Goal: Feedback & Contribution: Submit feedback/report problem

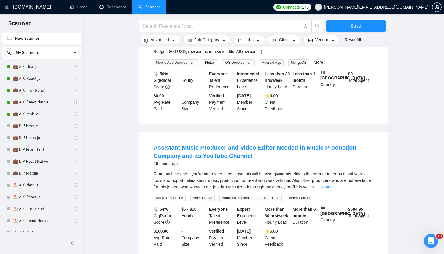
scroll to position [98, 0]
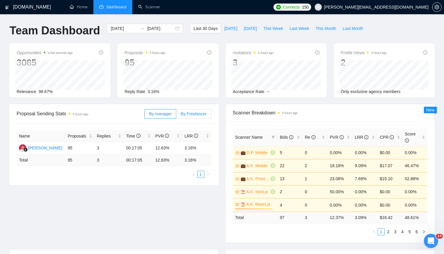
click at [195, 113] on span "By Freelancer" at bounding box center [194, 114] width 26 height 5
click at [176, 115] on input "By Freelancer" at bounding box center [176, 115] width 0 height 0
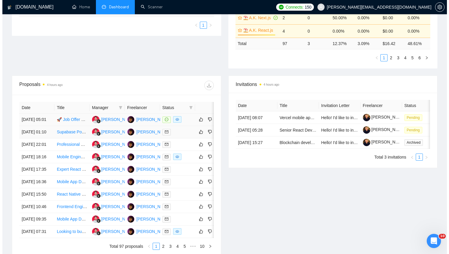
scroll to position [183, 0]
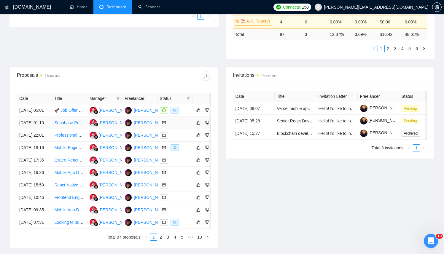
click at [56, 123] on td "Supabase PostgreSQL Tables & Functions Revision for React Native App" at bounding box center [69, 123] width 35 height 12
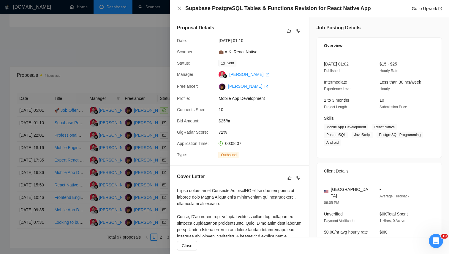
click at [51, 118] on div at bounding box center [224, 127] width 449 height 254
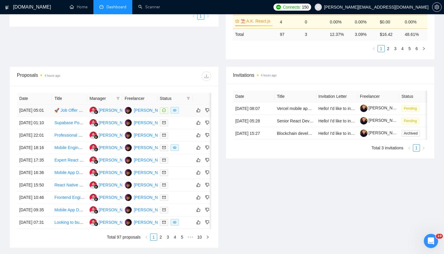
click at [36, 117] on td "[DATE] 05:01" at bounding box center [34, 111] width 35 height 12
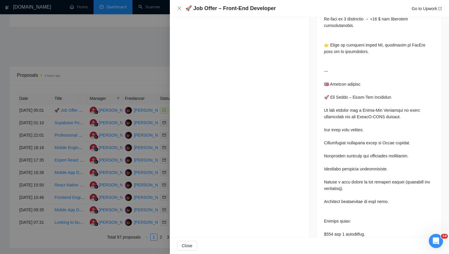
scroll to position [627, 0]
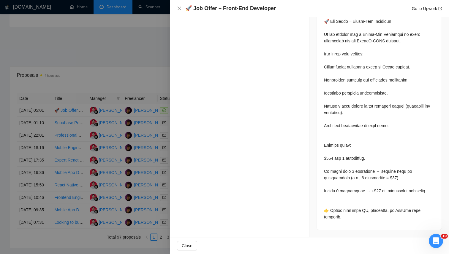
drag, startPoint x: 366, startPoint y: 39, endPoint x: 406, endPoint y: 39, distance: 39.5
drag, startPoint x: 356, startPoint y: 156, endPoint x: 325, endPoint y: 158, distance: 31.2
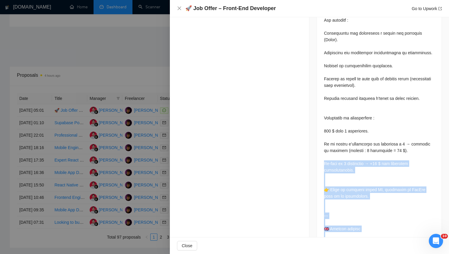
scroll to position [525, 0]
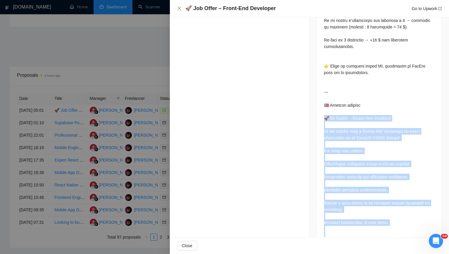
drag, startPoint x: 350, startPoint y: 230, endPoint x: 317, endPoint y: 122, distance: 112.9
click at [317, 122] on div at bounding box center [379, 31] width 125 height 591
copy div "Offer – Front-End Developer We are looking for a Front-End Developer to build i…"
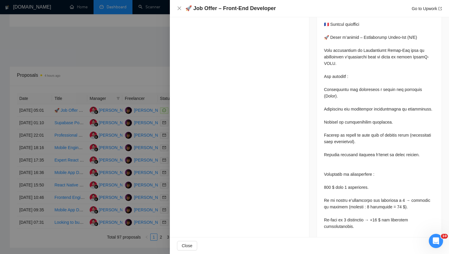
scroll to position [0, 0]
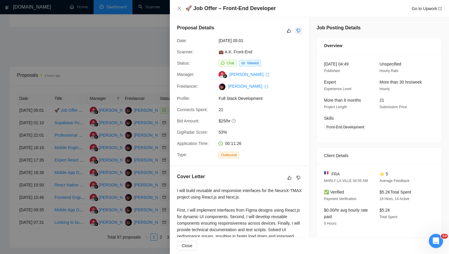
click at [298, 31] on icon "dislike" at bounding box center [299, 31] width 4 height 4
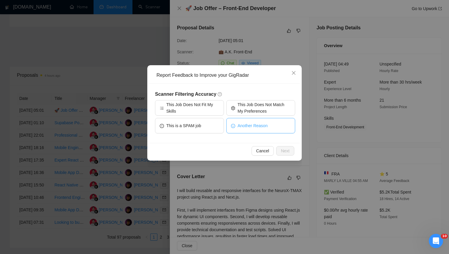
click at [247, 130] on button "Another Reason" at bounding box center [260, 125] width 69 height 15
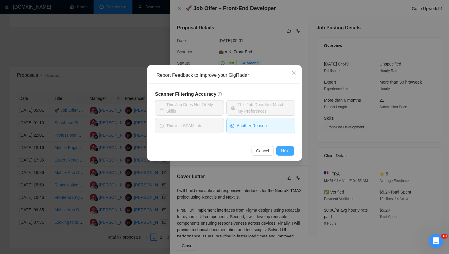
click at [284, 151] on span "Next" at bounding box center [285, 151] width 9 height 7
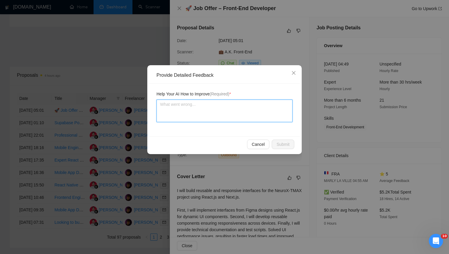
click at [222, 113] on textarea at bounding box center [224, 111] width 136 height 23
paste textarea "This job should be disqualified because the payment structure is extremely low …"
type textarea "This job should be disqualified because the payment structure is extremely low …"
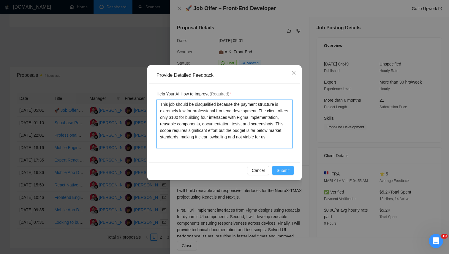
type textarea "This job should be disqualified because the payment structure is extremely low …"
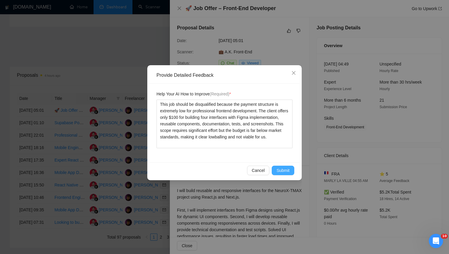
click at [288, 172] on span "Submit" at bounding box center [282, 170] width 13 height 7
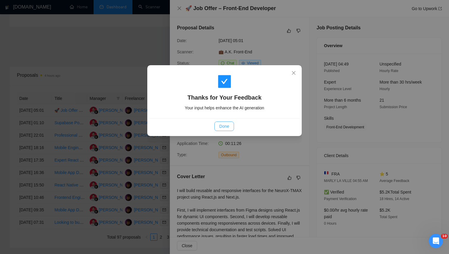
click at [226, 128] on span "Done" at bounding box center [224, 126] width 10 height 7
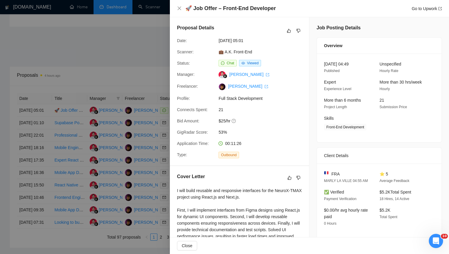
click at [138, 61] on div at bounding box center [224, 127] width 449 height 254
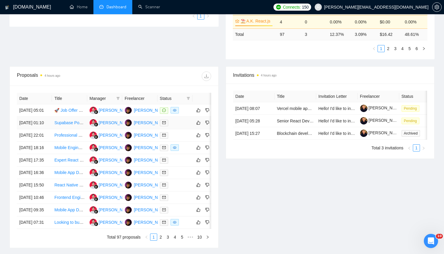
click at [181, 126] on div at bounding box center [175, 123] width 30 height 7
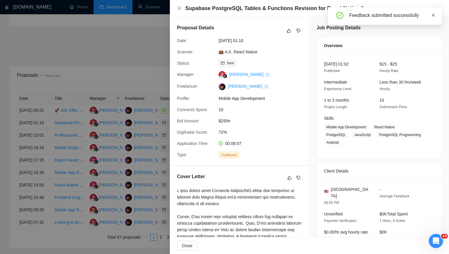
click at [434, 14] on icon "close" at bounding box center [433, 14] width 3 height 3
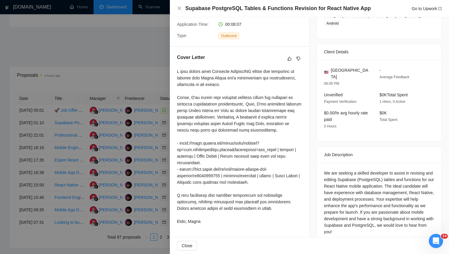
scroll to position [127, 0]
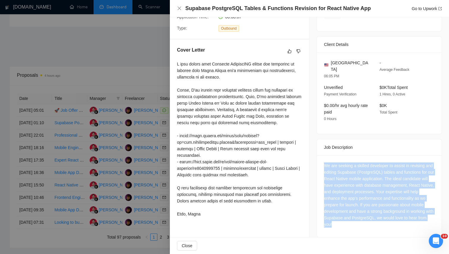
drag, startPoint x: 400, startPoint y: 224, endPoint x: 319, endPoint y: 160, distance: 103.8
click at [319, 160] on div "We are seeking a skilled developer to assist in revising and editing Supabase (…" at bounding box center [379, 197] width 125 height 82
copy div "We are seeking a skilled developer to assist in revising and editing Supabase (…"
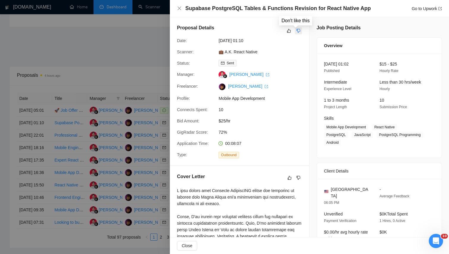
click at [297, 30] on icon "dislike" at bounding box center [299, 31] width 4 height 4
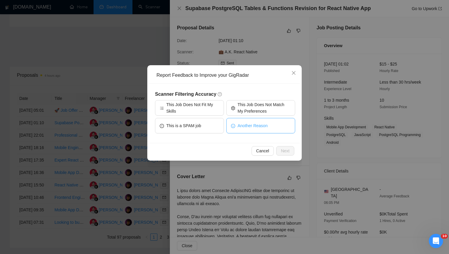
click at [254, 129] on span "Another Reason" at bounding box center [253, 126] width 30 height 7
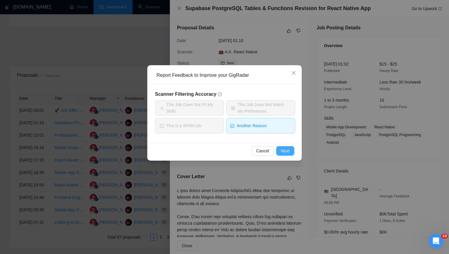
click at [288, 153] on span "Next" at bounding box center [285, 151] width 9 height 7
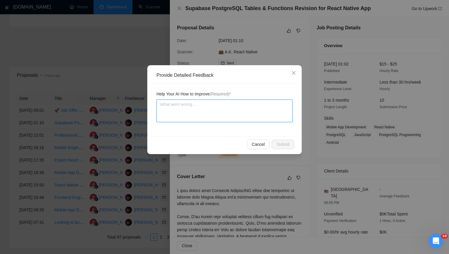
click at [219, 108] on textarea at bounding box center [224, 111] width 136 height 23
paste textarea "This job should be disqualified because it is narrowly focused on database revi…"
type textarea "This job should be disqualified because it is narrowly focused on database revi…"
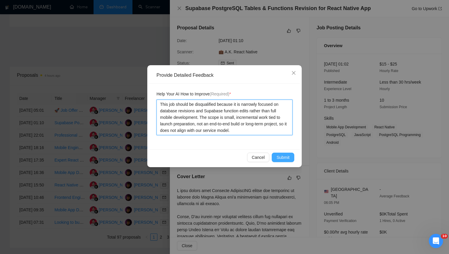
type textarea "This job should be disqualified because it is narrowly focused on database revi…"
click at [288, 157] on span "Submit" at bounding box center [282, 157] width 13 height 7
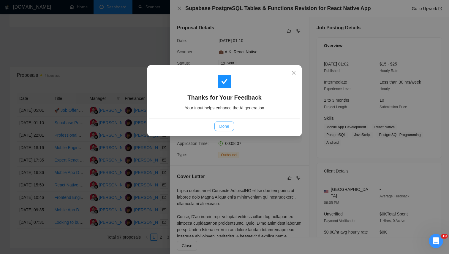
click at [234, 127] on div "Done" at bounding box center [224, 127] width 140 height 10
click at [232, 126] on button "Done" at bounding box center [223, 127] width 19 height 10
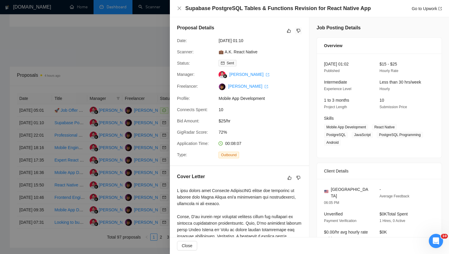
click at [138, 56] on div at bounding box center [224, 127] width 449 height 254
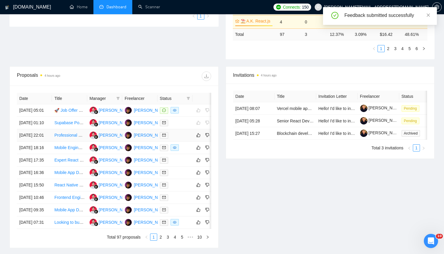
click at [183, 139] on div at bounding box center [175, 135] width 30 height 7
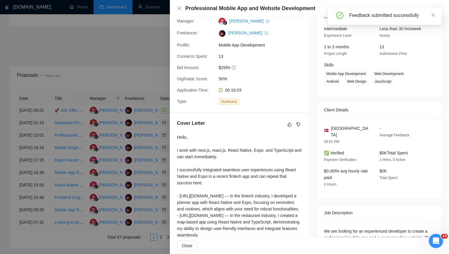
scroll to position [119, 0]
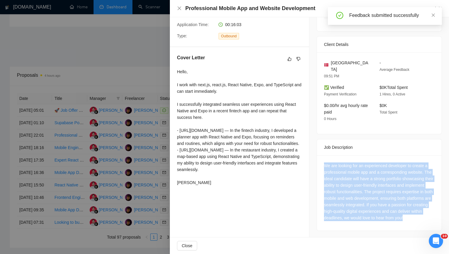
drag, startPoint x: 323, startPoint y: 158, endPoint x: 431, endPoint y: 219, distance: 123.3
click at [431, 219] on div "We are looking for an experienced developer to create a professional mobile app…" at bounding box center [379, 193] width 125 height 75
copy div "We are looking for an experienced developer to create a professional mobile app…"
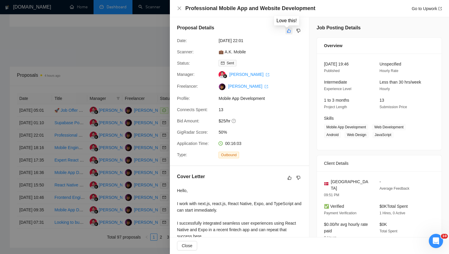
click at [287, 32] on icon "like" at bounding box center [289, 31] width 4 height 4
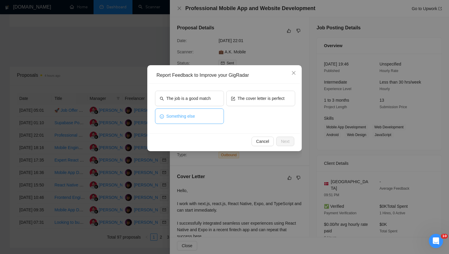
click at [186, 120] on button "Something else" at bounding box center [189, 116] width 69 height 15
click at [288, 144] on span "Next" at bounding box center [285, 141] width 9 height 7
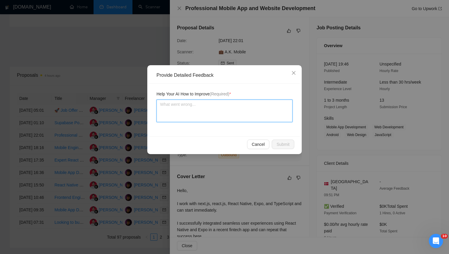
click at [218, 112] on textarea at bounding box center [224, 111] width 136 height 23
paste textarea "This job is a good fit because it requires developing both a mobile app and a w…"
type textarea "This job is a good fit because it requires developing both a mobile app and a w…"
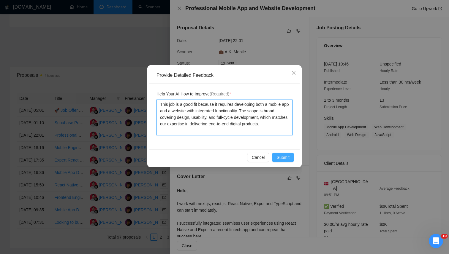
type textarea "This job is a good fit because it requires developing both a mobile app and a w…"
click at [287, 158] on span "Submit" at bounding box center [282, 157] width 13 height 7
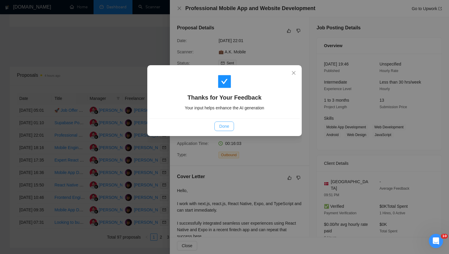
click at [224, 127] on span "Done" at bounding box center [224, 126] width 10 height 7
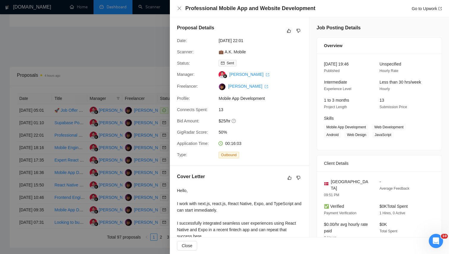
click at [118, 63] on div at bounding box center [224, 127] width 449 height 254
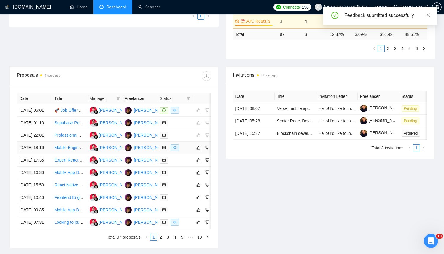
click at [186, 151] on div at bounding box center [175, 148] width 30 height 7
